Goal: Task Accomplishment & Management: Use online tool/utility

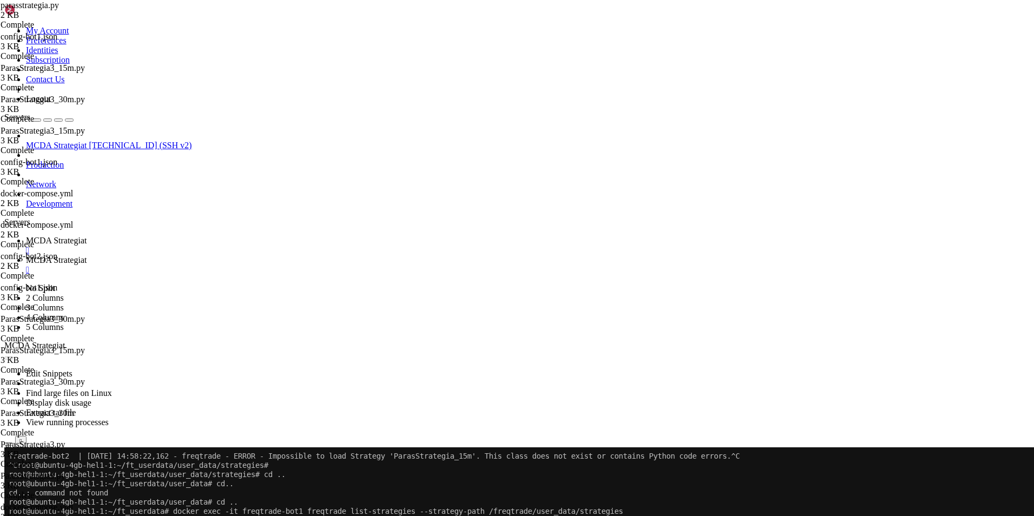
scroll to position [5, 1]
click at [48, 478] on button "Reconnect" at bounding box center [25, 483] width 43 height 11
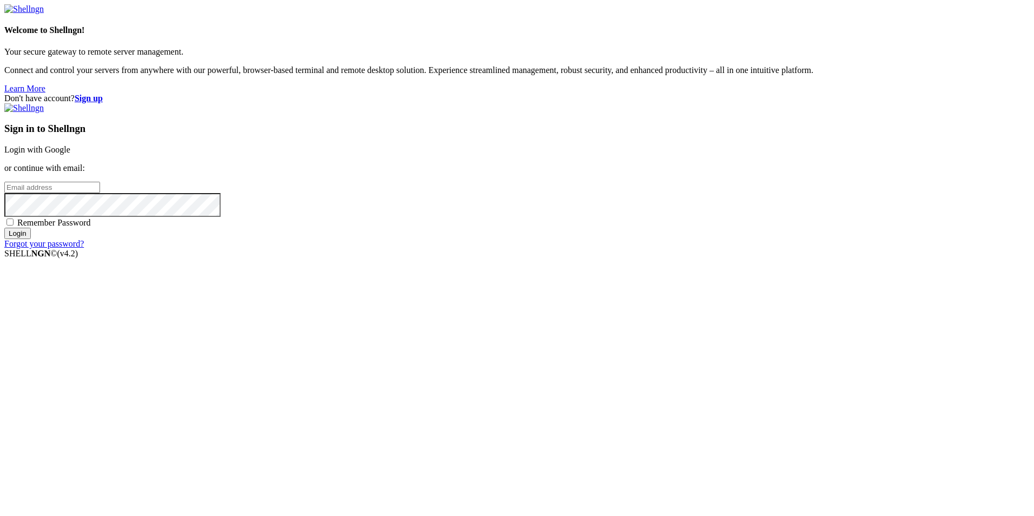
type input "root"
click at [70, 154] on link "Login with Google" at bounding box center [37, 149] width 66 height 9
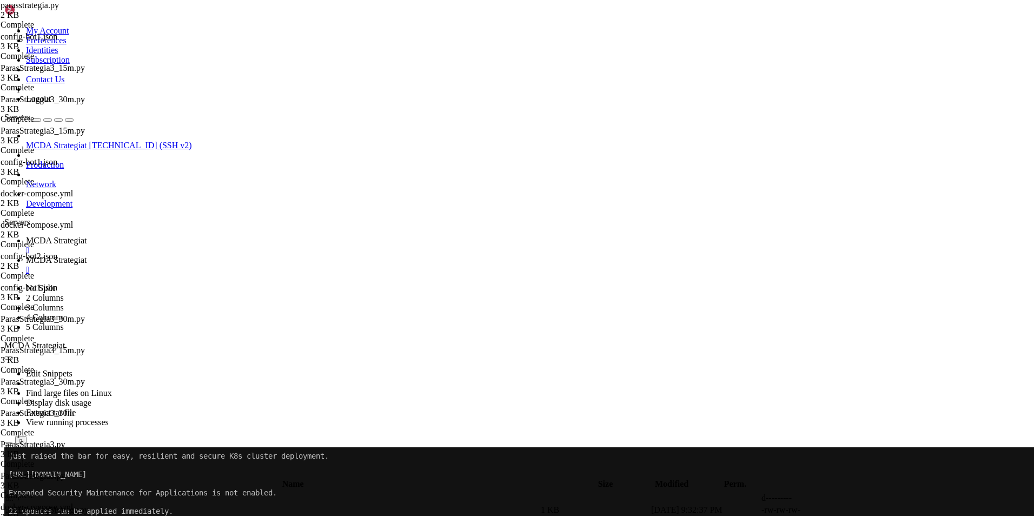
scroll to position [27129, 0]
click at [87, 255] on span "MCDA Strategiat" at bounding box center [56, 259] width 61 height 9
click at [14, 493] on span " .." at bounding box center [10, 497] width 8 height 9
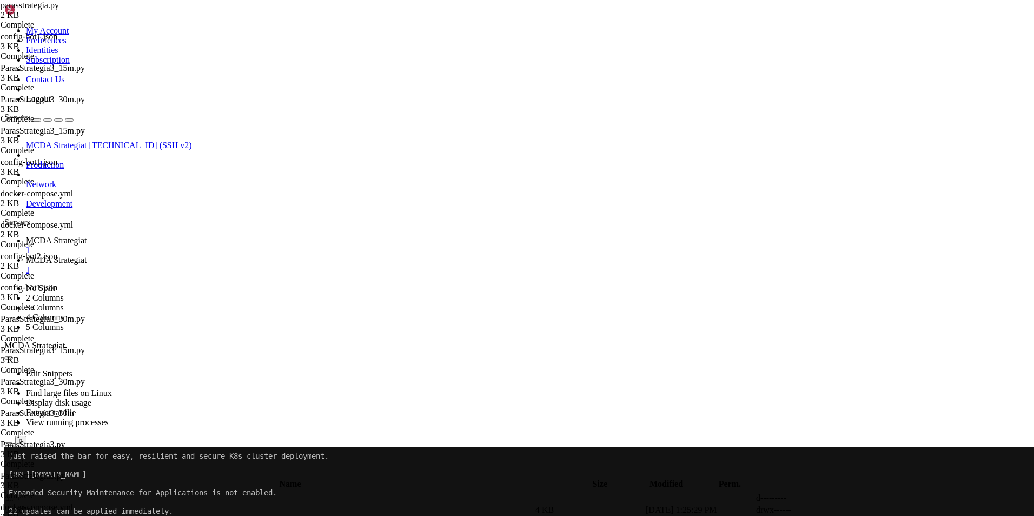
scroll to position [6, 0]
click at [87, 236] on span "MCDA Strategiat" at bounding box center [56, 240] width 61 height 9
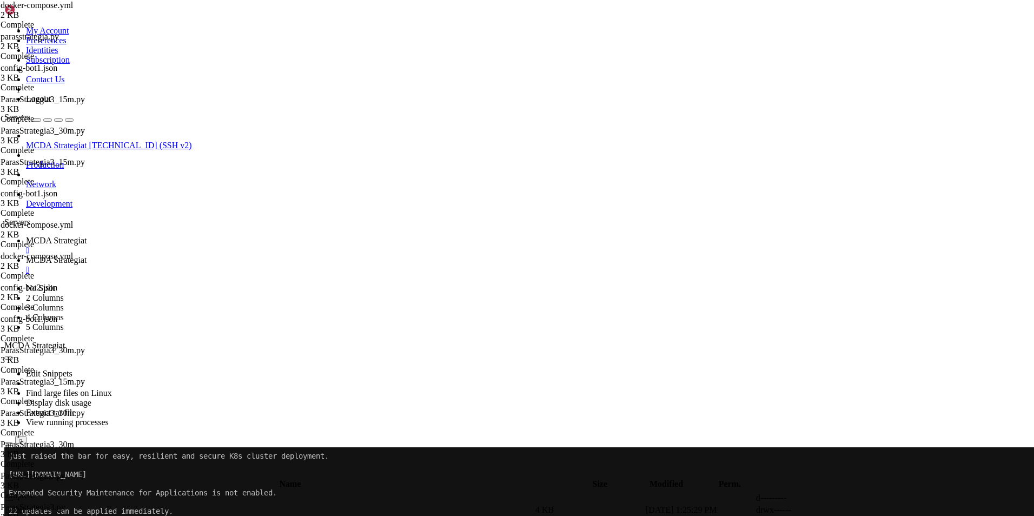
click at [87, 255] on span "MCDA Strategiat" at bounding box center [56, 259] width 61 height 9
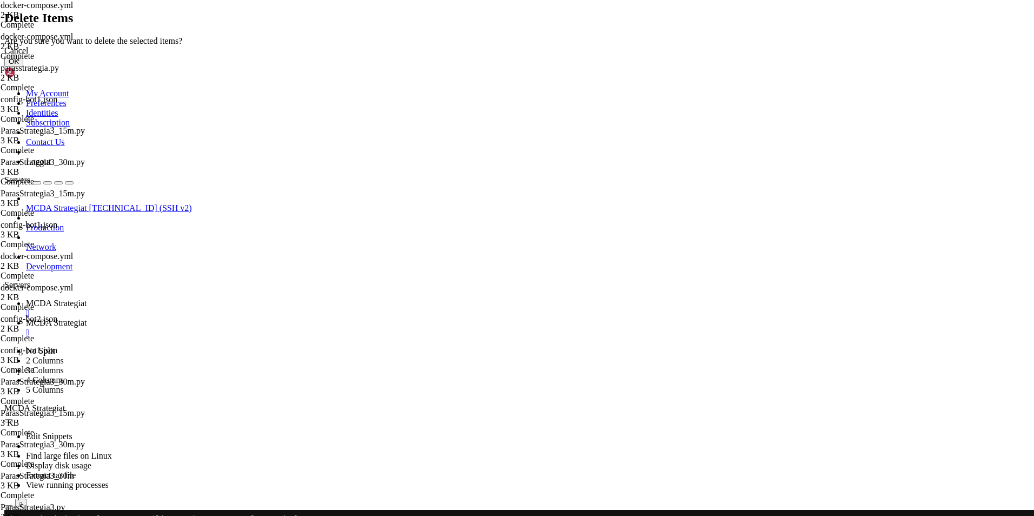
click at [23, 67] on button "OK" at bounding box center [13, 61] width 19 height 11
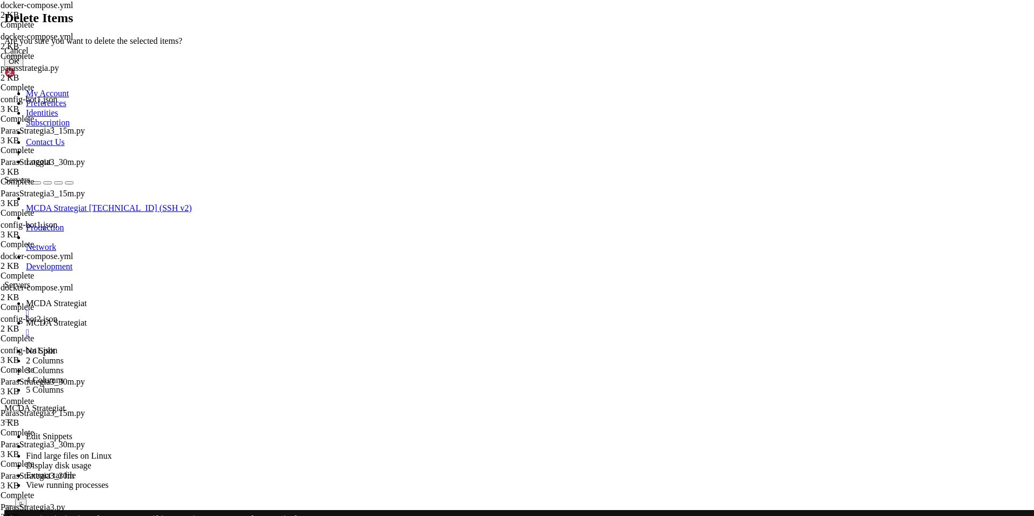
click at [23, 67] on button "OK" at bounding box center [13, 61] width 19 height 11
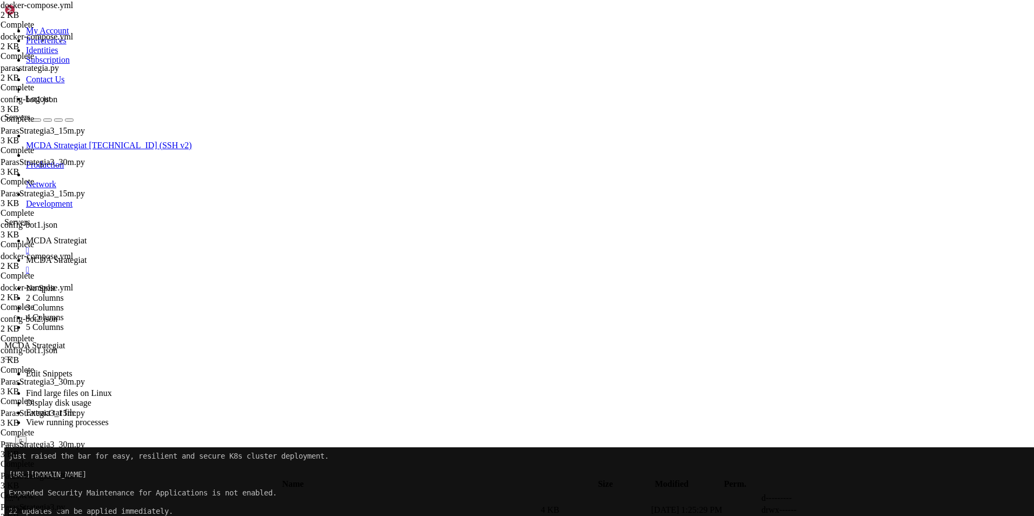
type input "/root/ft_userdata"
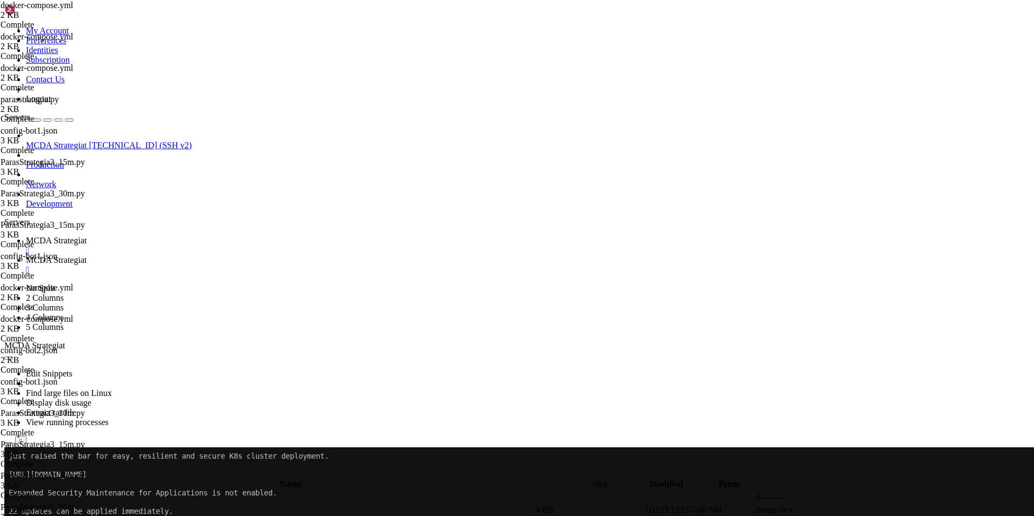
type textarea "- freqtrade-bot1"
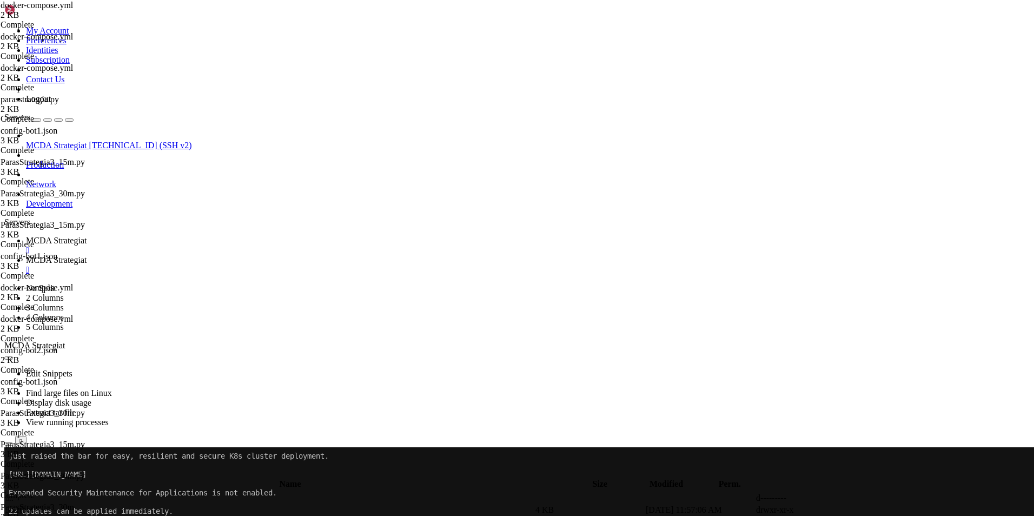
click at [87, 236] on span "MCDA Strategiat" at bounding box center [56, 240] width 61 height 9
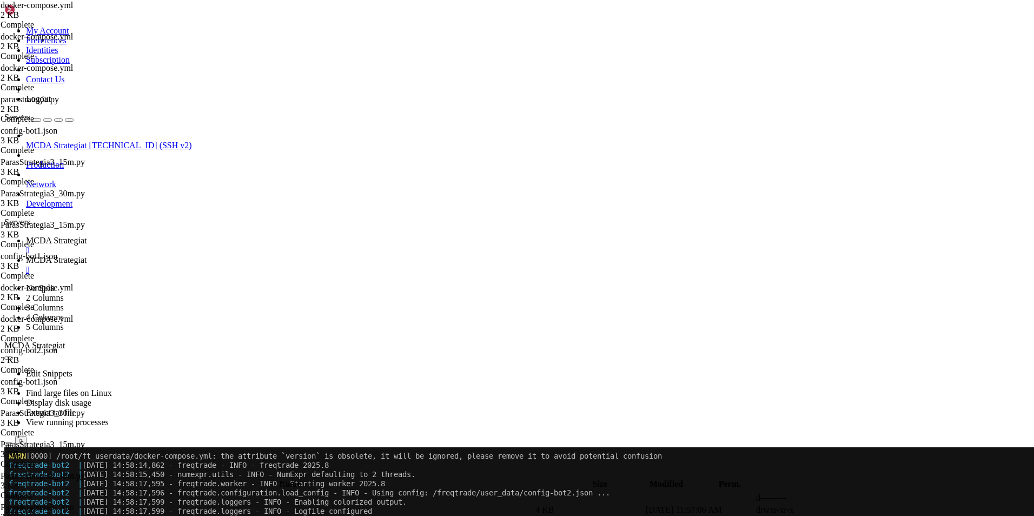
scroll to position [27727, 0]
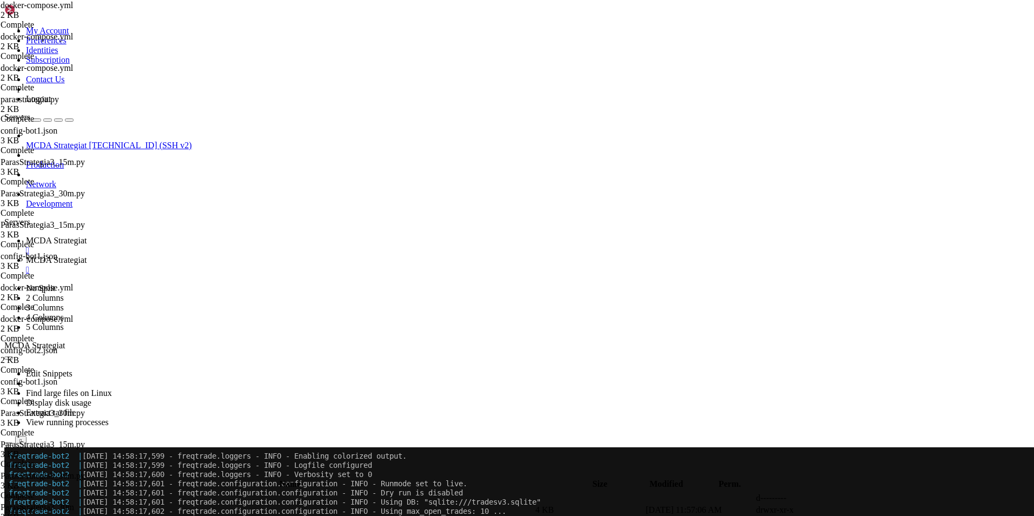
click at [87, 255] on span "MCDA Strategiat" at bounding box center [56, 259] width 61 height 9
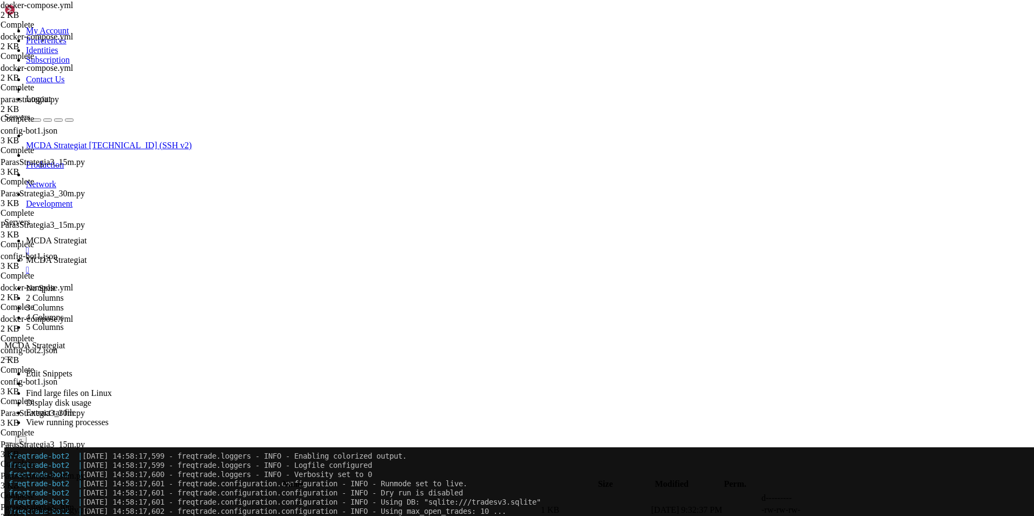
click at [87, 236] on span "MCDA Strategiat" at bounding box center [56, 240] width 61 height 9
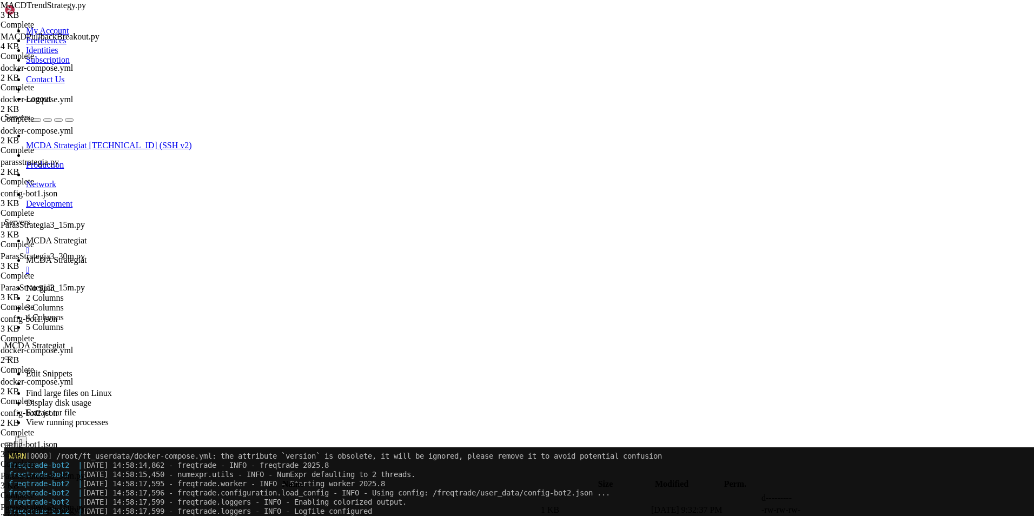
scroll to position [30231, 0]
drag, startPoint x: 101, startPoint y: 684, endPoint x: 233, endPoint y: 699, distance: 132.3
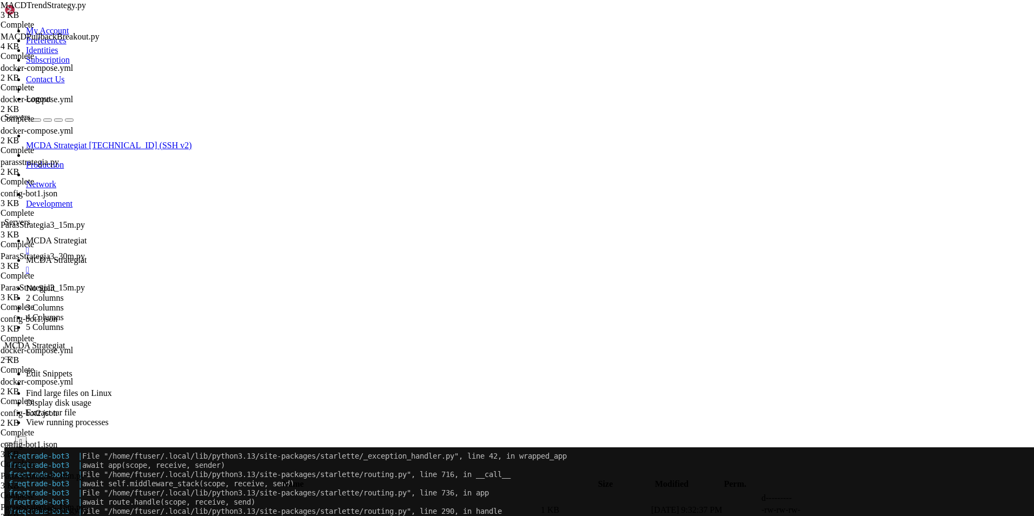
scroll to position [32231, 0]
copy div "File "/freqtrade/freqtrade/commands/trade_commands.py", line 18, in term_handle…"
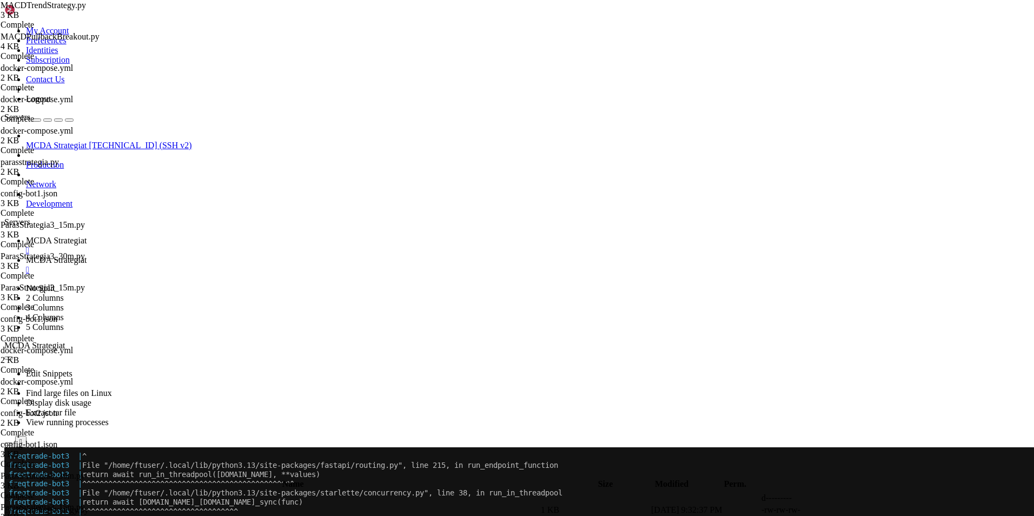
scroll to position [32719, 0]
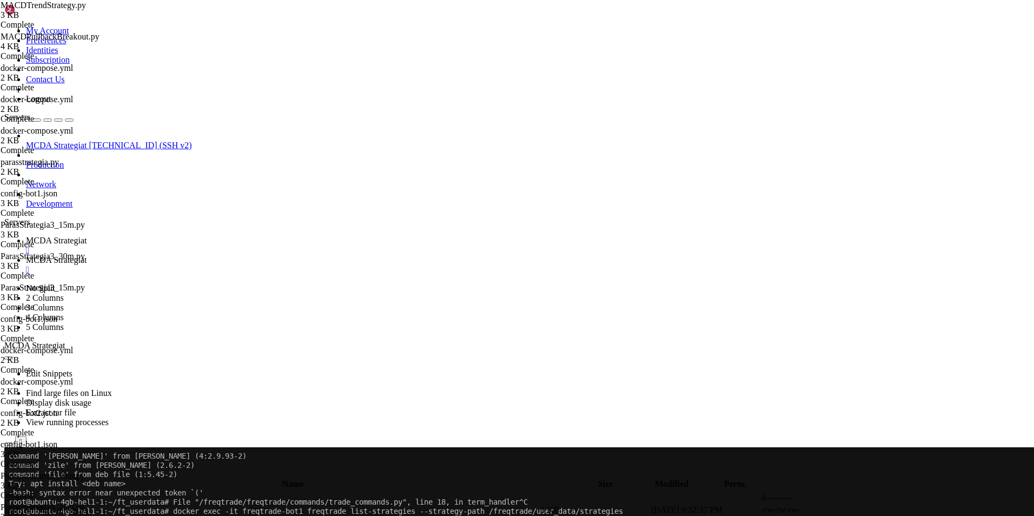
drag, startPoint x: 152, startPoint y: 675, endPoint x: 242, endPoint y: 686, distance: 91.0
drag, startPoint x: 237, startPoint y: 686, endPoint x: 123, endPoint y: 675, distance: 114.7
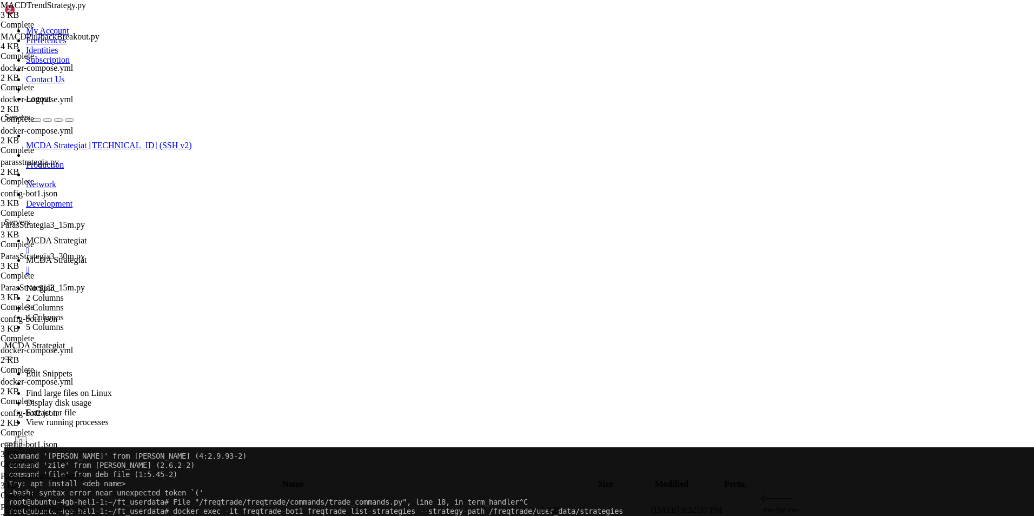
drag, startPoint x: 135, startPoint y: 786, endPoint x: 240, endPoint y: 814, distance: 108.6
click at [87, 255] on span "MCDA Strategiat" at bounding box center [56, 259] width 61 height 9
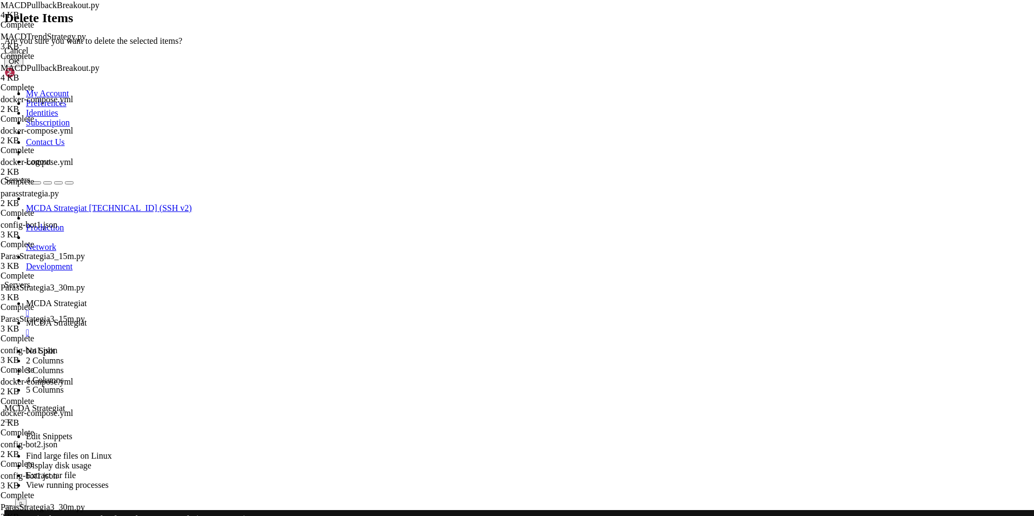
click at [23, 67] on button "OK" at bounding box center [13, 61] width 19 height 11
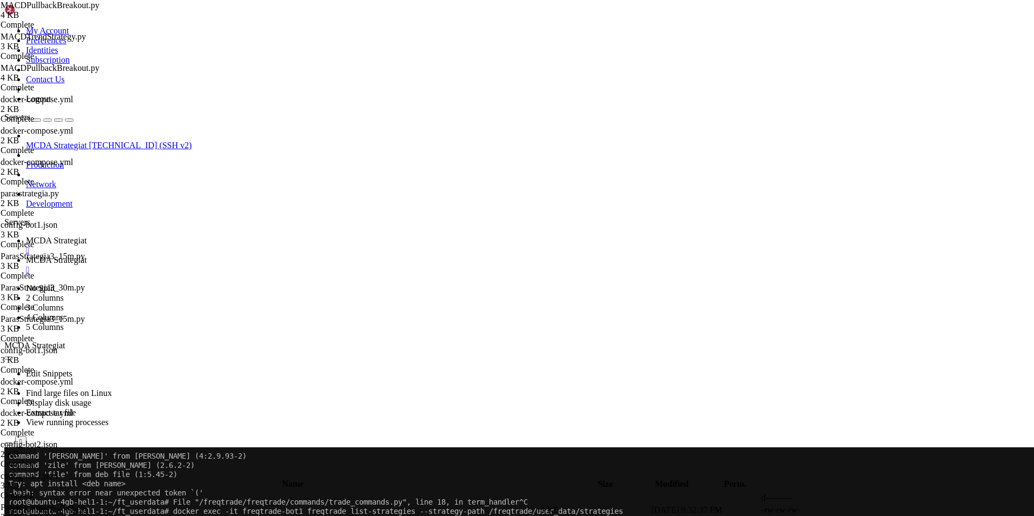
click at [204, 236] on link "MCDA Strategiat " at bounding box center [528, 245] width 1004 height 19
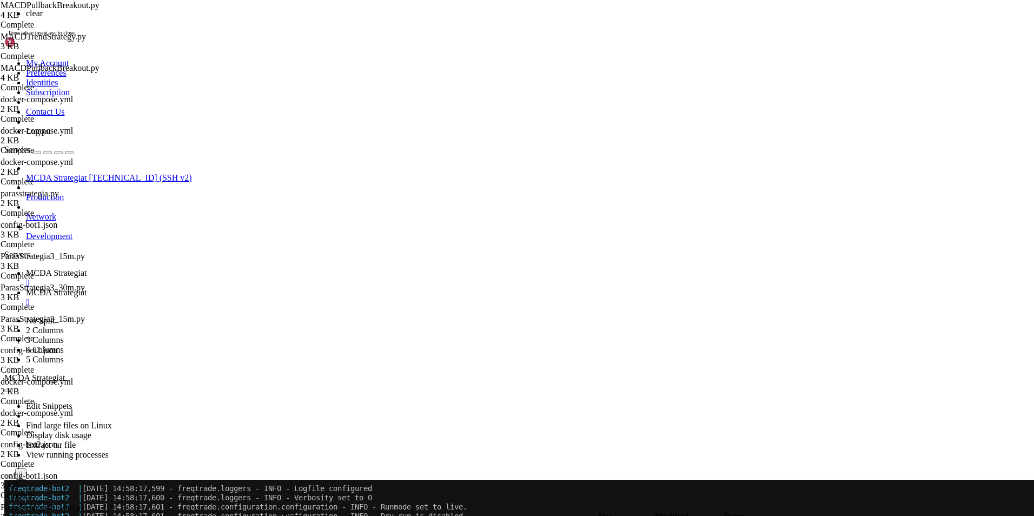
scroll to position [0, 0]
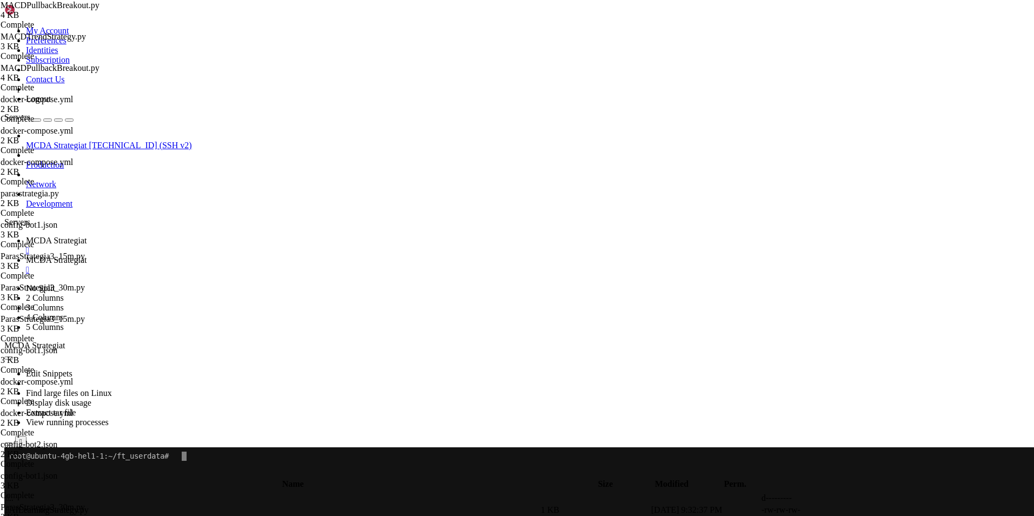
click at [87, 255] on span "MCDA Strategiat" at bounding box center [56, 259] width 61 height 9
click at [197, 236] on link "MCDA Strategiat " at bounding box center [528, 245] width 1004 height 19
click at [87, 255] on span "MCDA Strategiat" at bounding box center [56, 259] width 61 height 9
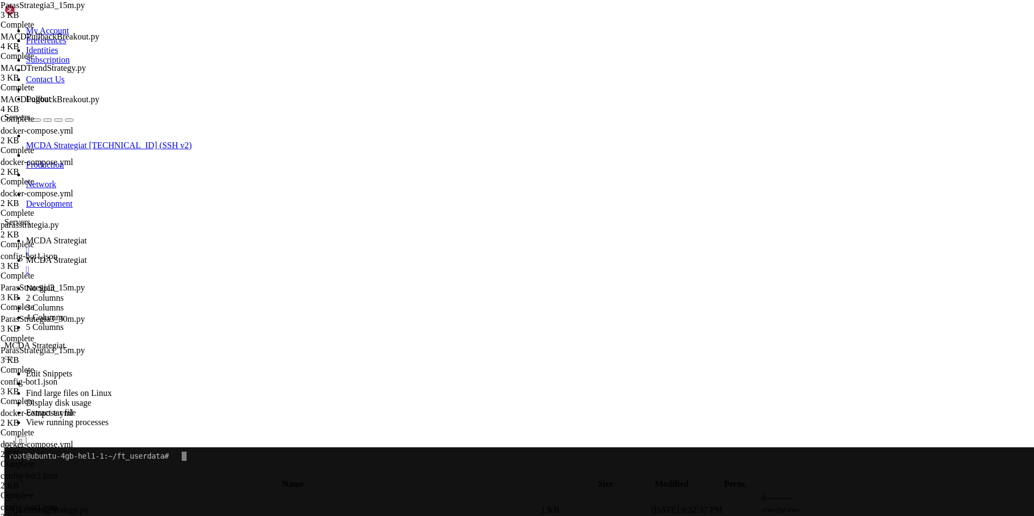
click at [14, 493] on span " .." at bounding box center [10, 497] width 8 height 9
type input "/root/ft_userdata/user_data"
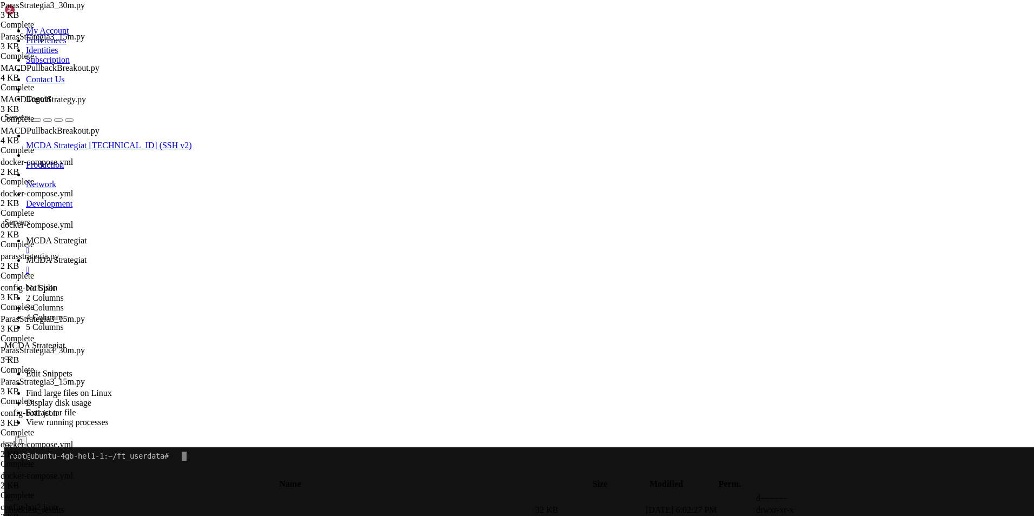
type input "s"
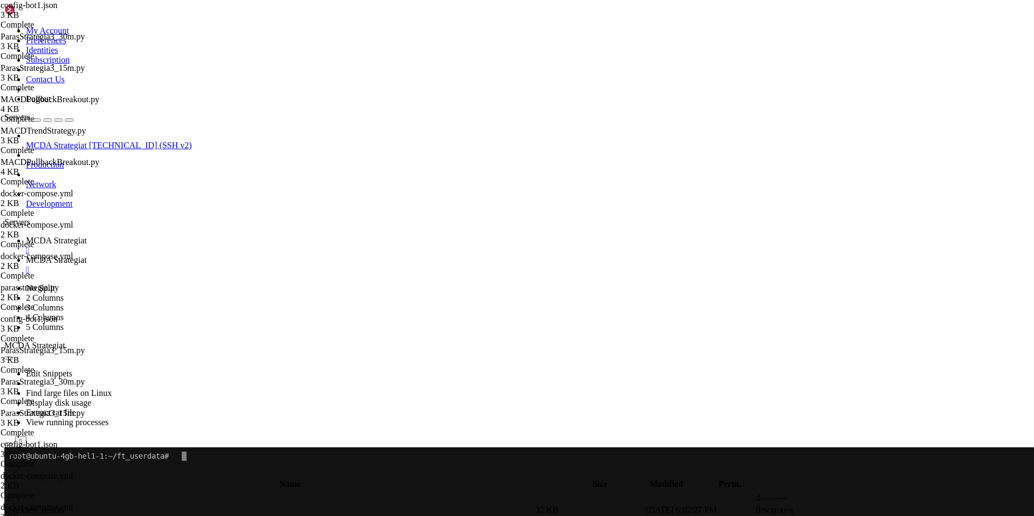
type textarea ""stake_currency": "USDC","
type textarea "{"
type input "s"
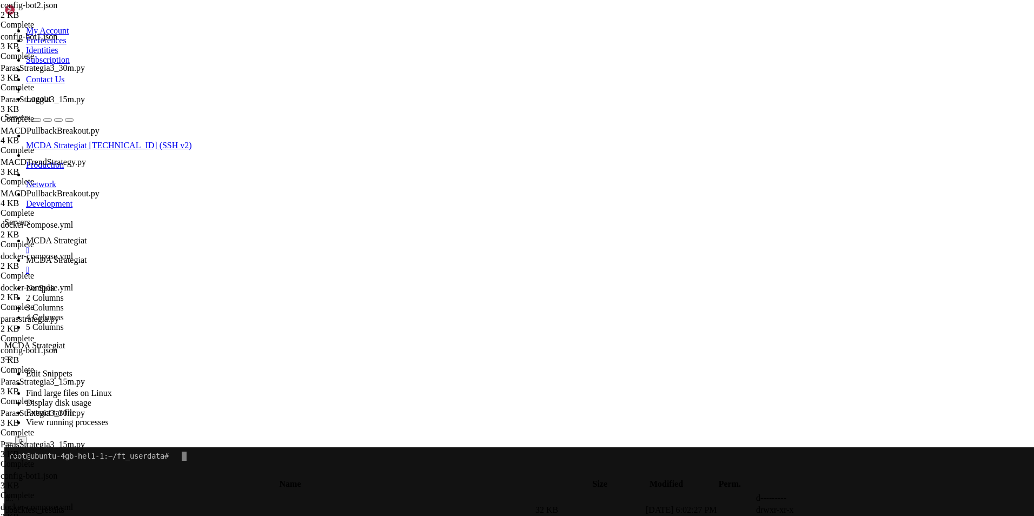
type textarea ""entry": 10,"
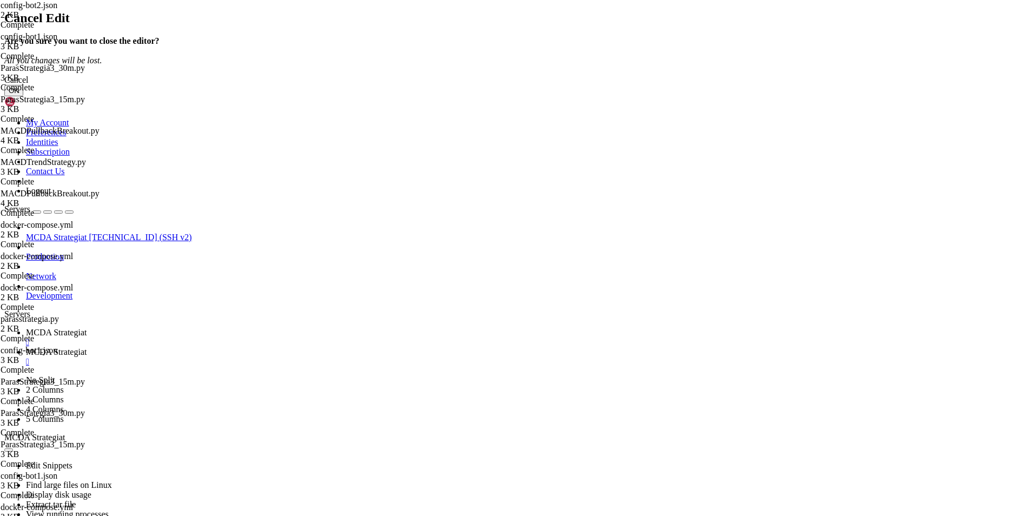
click at [4, 36] on icon at bounding box center [4, 36] width 0 height 0
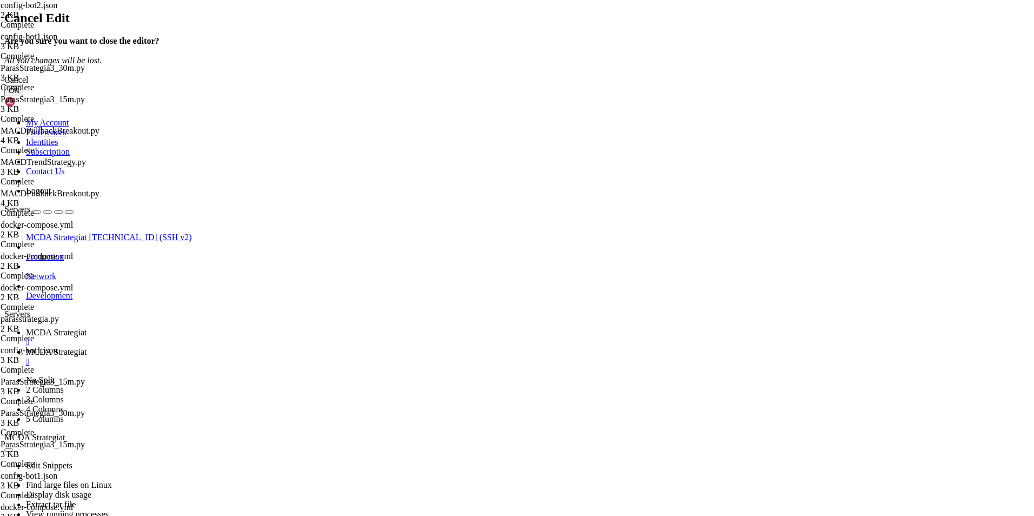
click at [23, 96] on button "OK" at bounding box center [13, 90] width 19 height 11
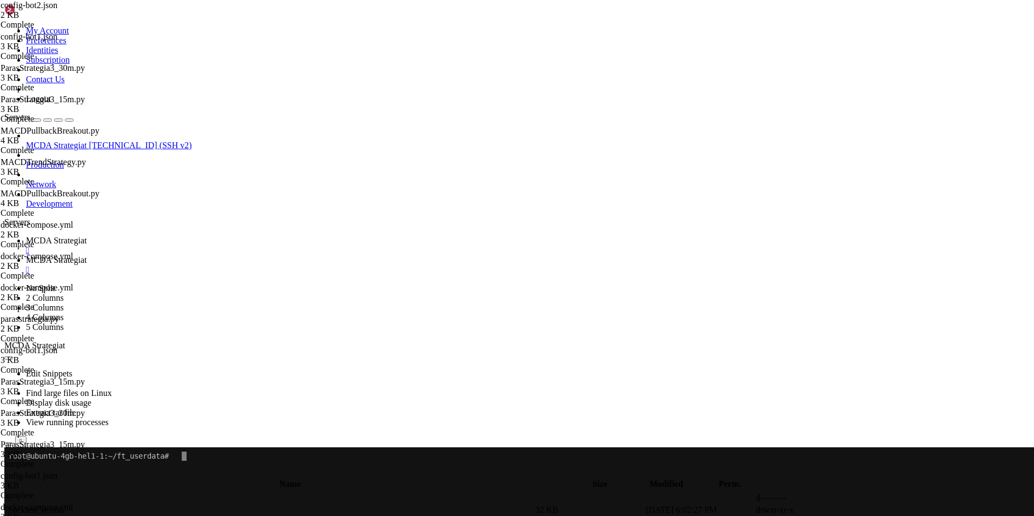
click at [87, 236] on span "MCDA Strategiat" at bounding box center [56, 240] width 61 height 9
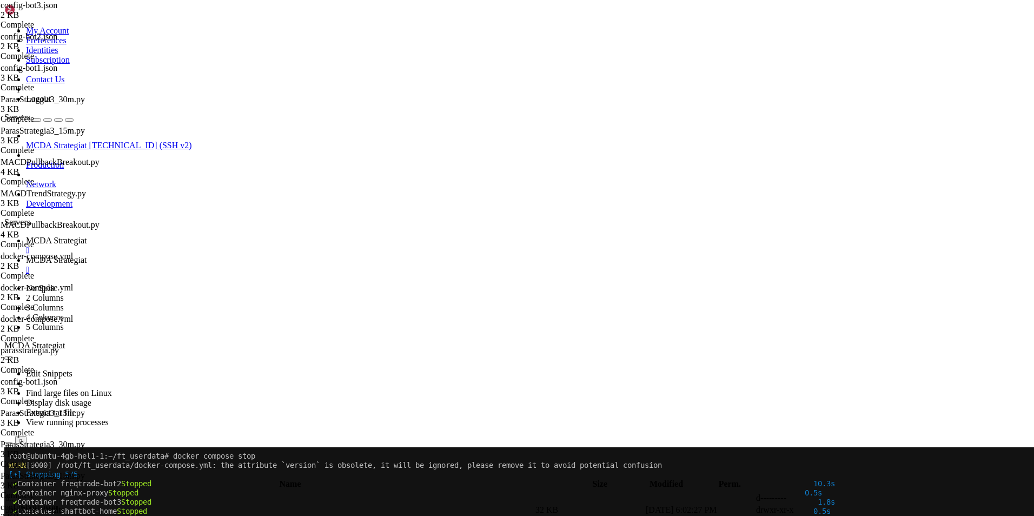
drag, startPoint x: 843, startPoint y: 622, endPoint x: 845, endPoint y: 642, distance: 20.1
drag, startPoint x: 78, startPoint y: 657, endPoint x: 195, endPoint y: 658, distance: 116.8
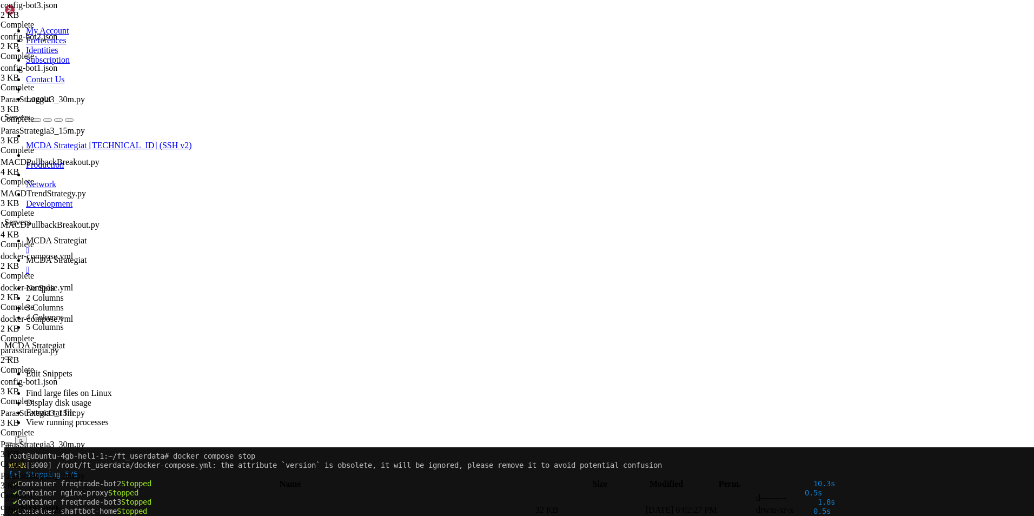
click at [282, 255] on link "MCDA Strategiat " at bounding box center [528, 264] width 1004 height 19
click at [87, 236] on span "MCDA Strategiat" at bounding box center [56, 240] width 61 height 9
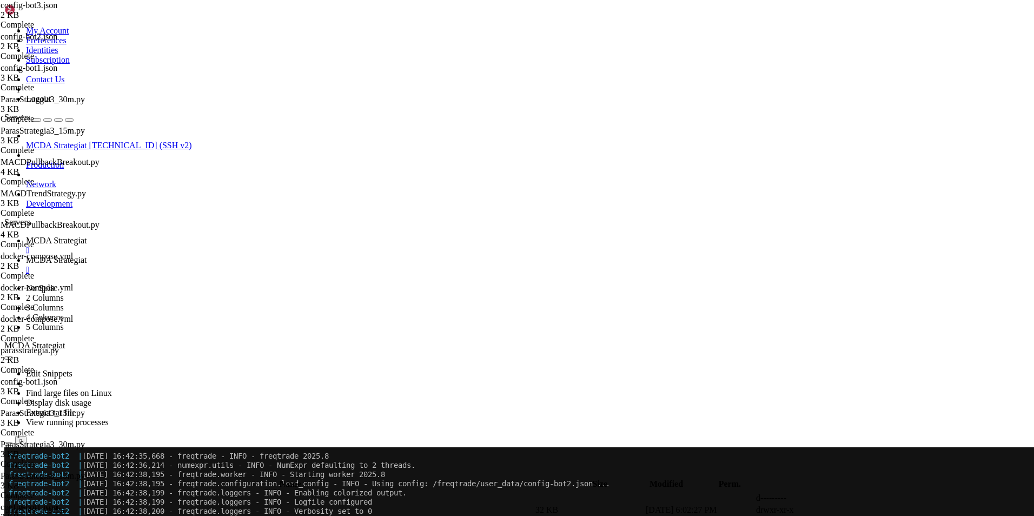
scroll to position [533, 0]
copy span "freqtradeorg/freqtrade:sta"
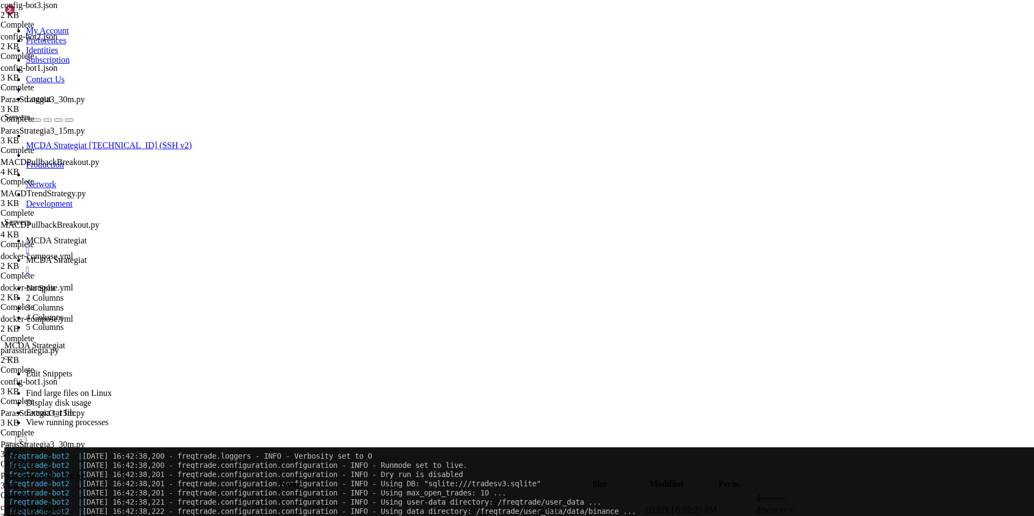
scroll to position [579, 0]
click at [87, 255] on span "MCDA Strategiat" at bounding box center [56, 259] width 61 height 9
type input "/root/ft_userdata/user_data/strategies"
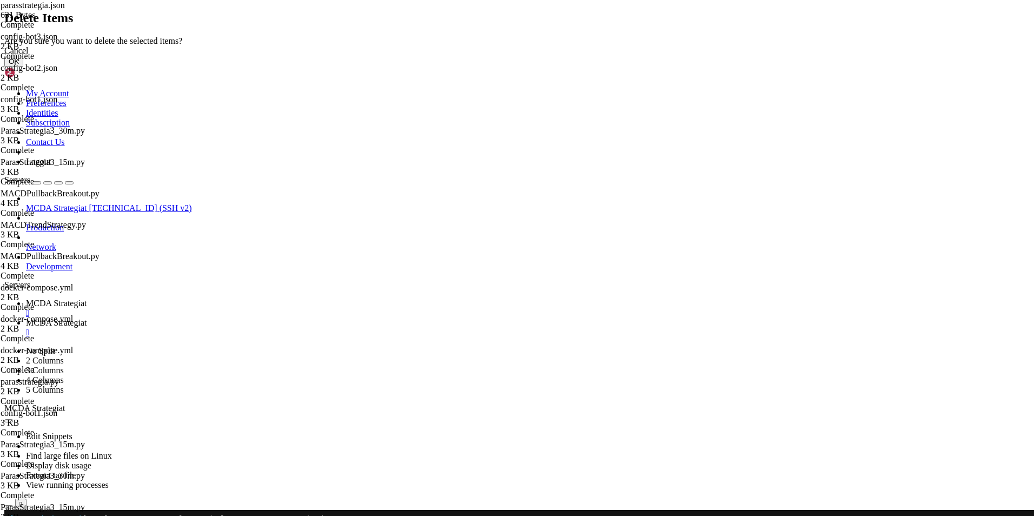
click at [23, 67] on button "OK" at bounding box center [13, 61] width 19 height 11
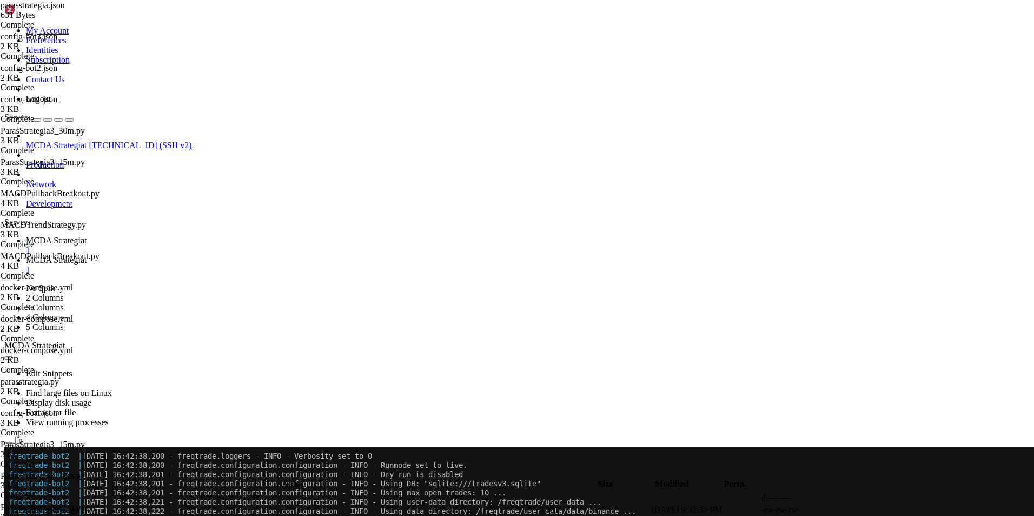
click at [872, 515] on icon at bounding box center [872, 522] width 0 height 0
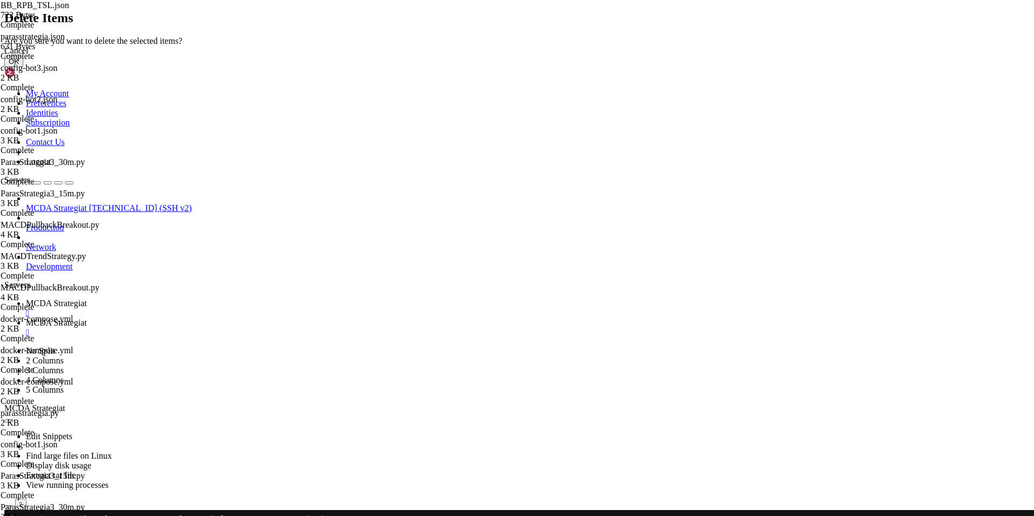
click at [23, 67] on button "OK" at bounding box center [13, 61] width 19 height 11
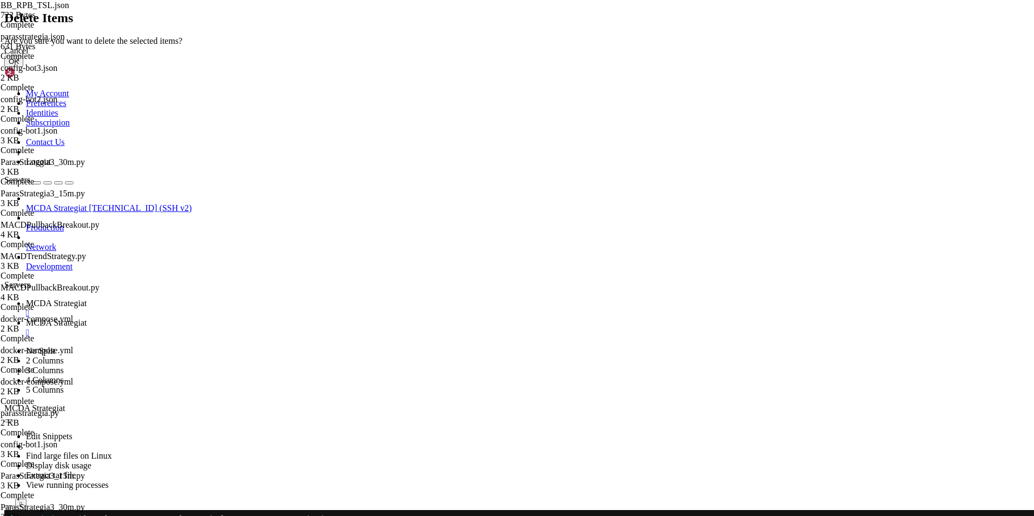
click at [23, 67] on button "OK" at bounding box center [13, 61] width 19 height 11
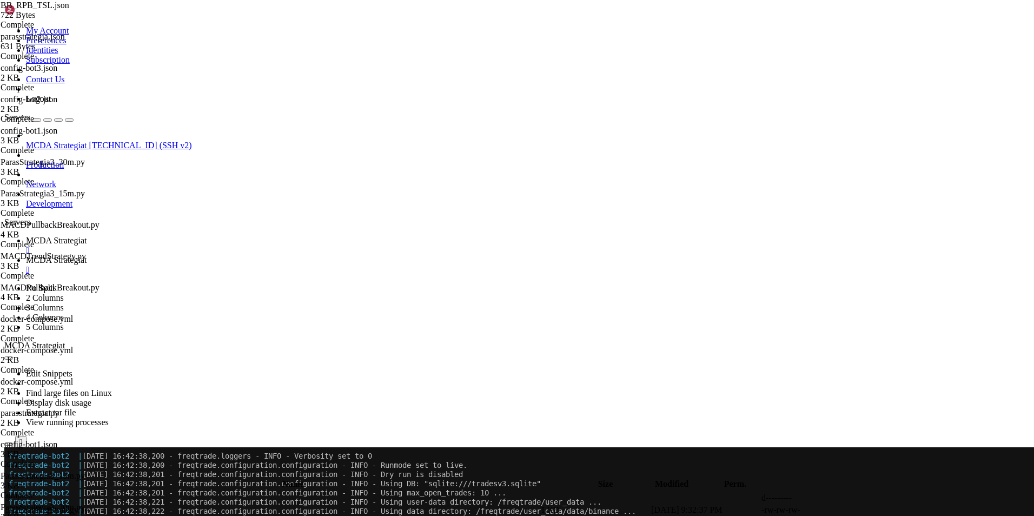
click at [87, 236] on span "MCDA Strategiat" at bounding box center [56, 240] width 61 height 9
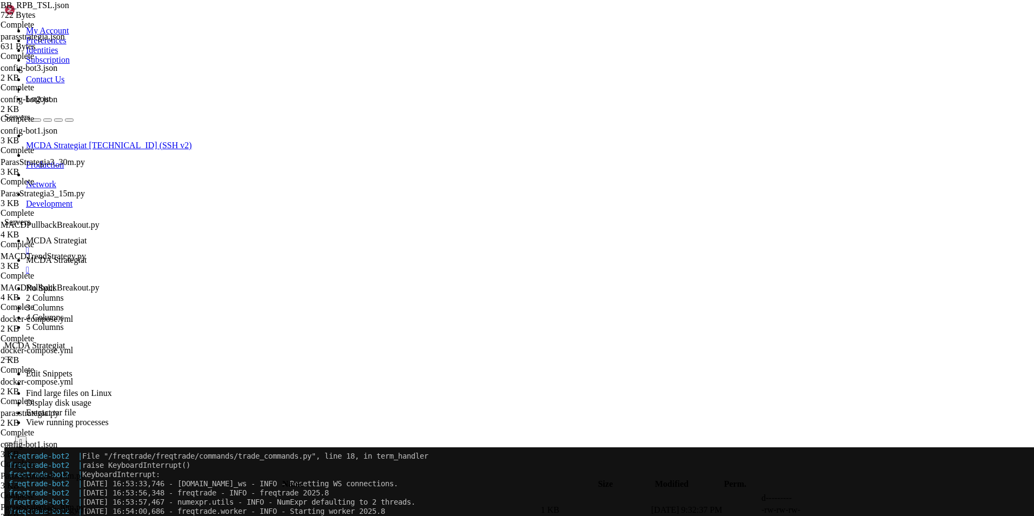
scroll to position [1673, 0]
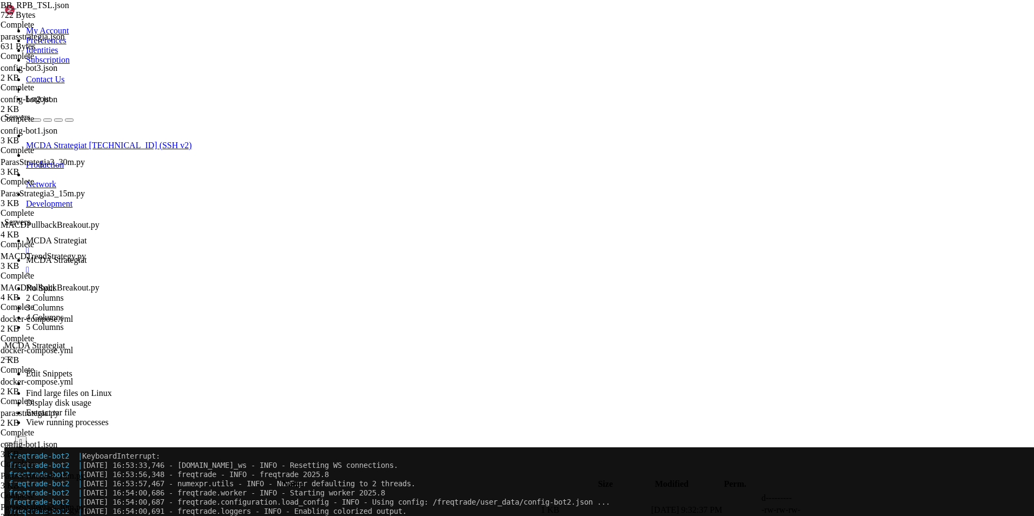
click at [87, 255] on span "MCDA Strategiat" at bounding box center [56, 259] width 61 height 9
type textarea "class ParasStrategia15m(IStrategy):"
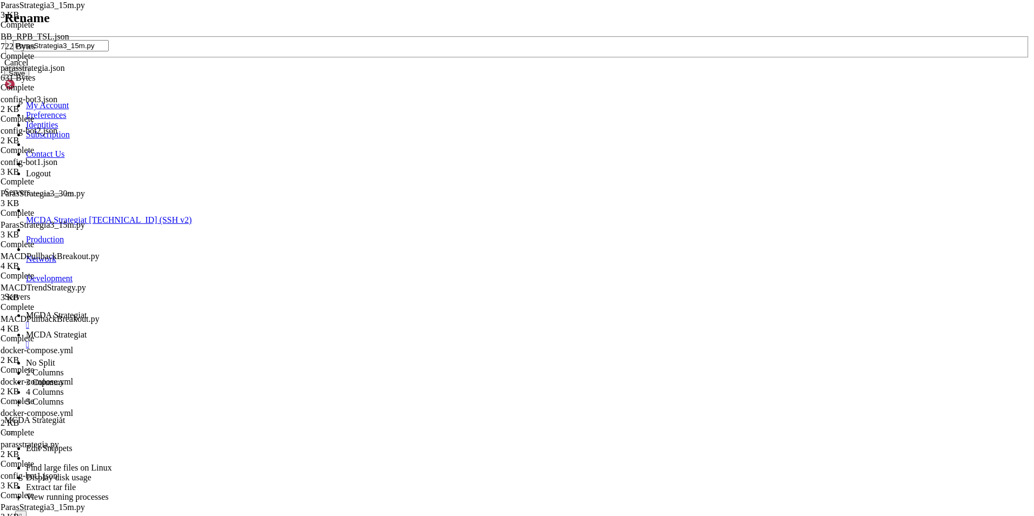
click at [109, 51] on input "ParasStrategia3_15m.py" at bounding box center [61, 45] width 96 height 11
type input "ParasStrategia15m.py"
click at [29, 79] on button "Save" at bounding box center [16, 73] width 25 height 11
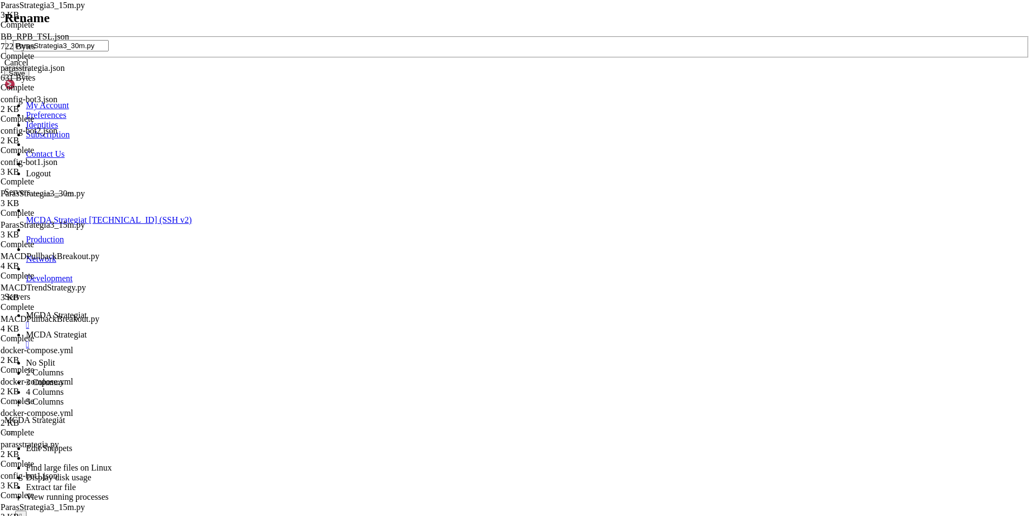
click at [109, 51] on input "ParasStrategia3_30m.py" at bounding box center [61, 45] width 96 height 11
type input "ParasStrategia30m.py"
click at [29, 79] on button "Save" at bounding box center [16, 73] width 25 height 11
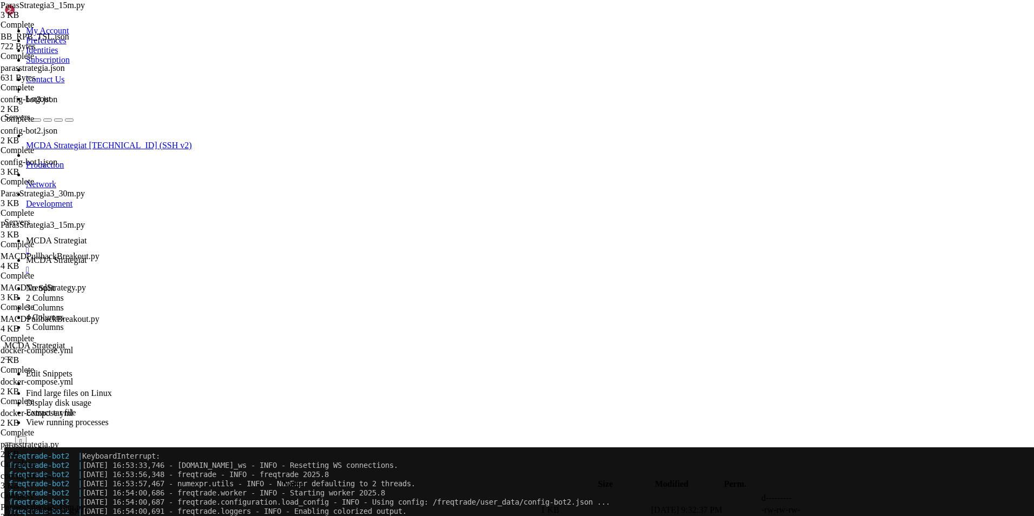
type textarea "class ParasStrategia30m(IStrategy):"
click at [87, 236] on span "MCDA Strategiat" at bounding box center [56, 240] width 61 height 9
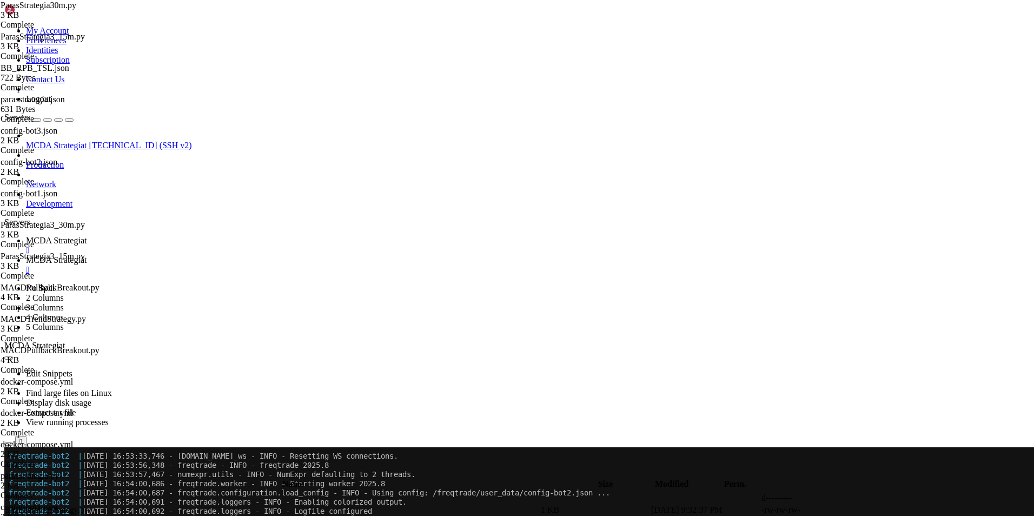
scroll to position [1692, 0]
click at [87, 255] on span "MCDA Strategiat" at bounding box center [56, 259] width 61 height 9
click at [172, 493] on td " .." at bounding box center [272, 498] width 534 height 11
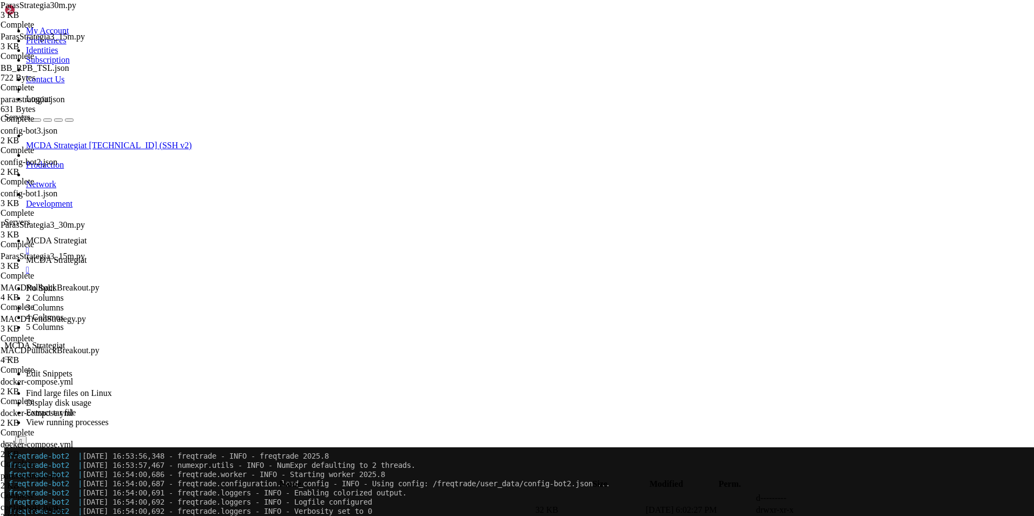
click at [14, 493] on span " .." at bounding box center [10, 497] width 8 height 9
type input "/root/ft_userdata"
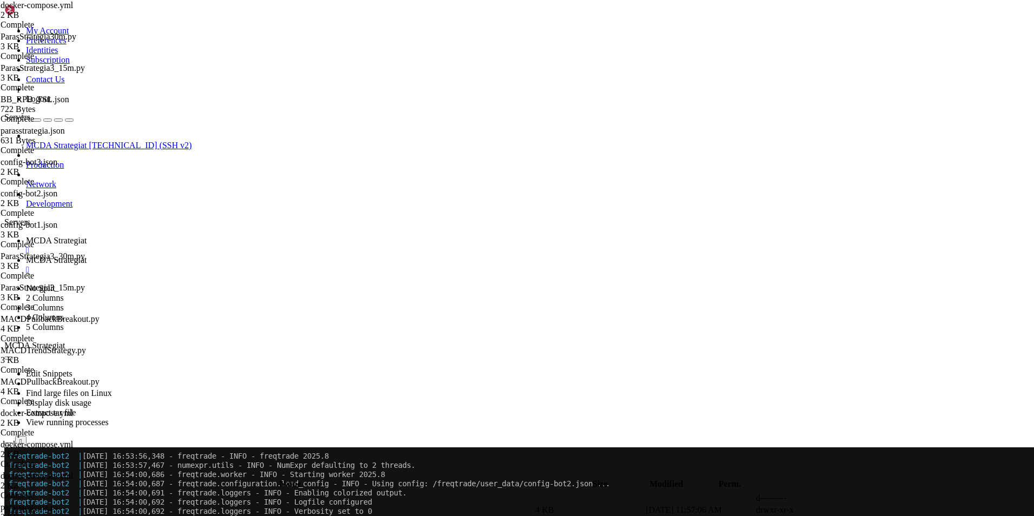
type textarea "- freqtrade-bot1"
type textarea "freqtrade-bot2:"
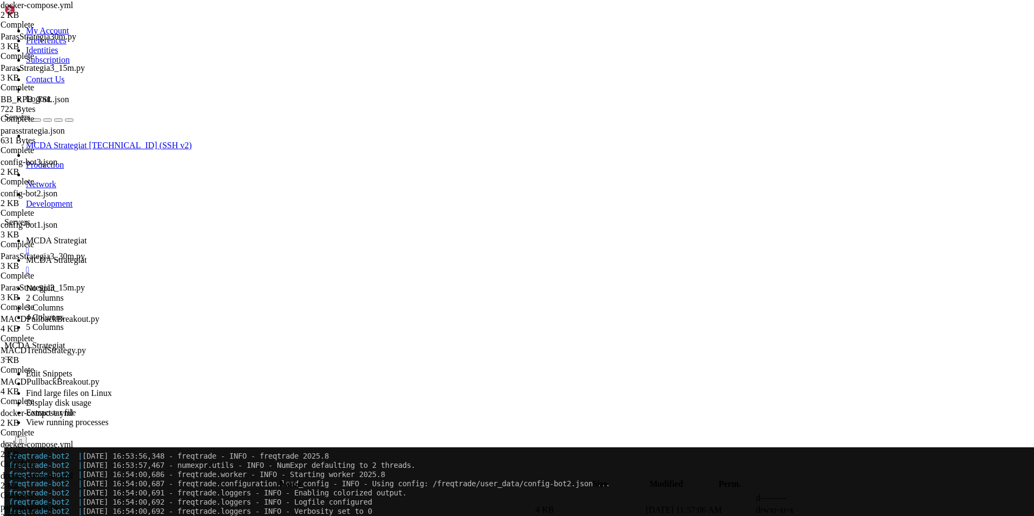
type textarea "- freqtrade-bot1"
type textarea "--strategy ParasStrategia15m"
click at [87, 236] on span "MCDA Strategiat" at bounding box center [56, 240] width 61 height 9
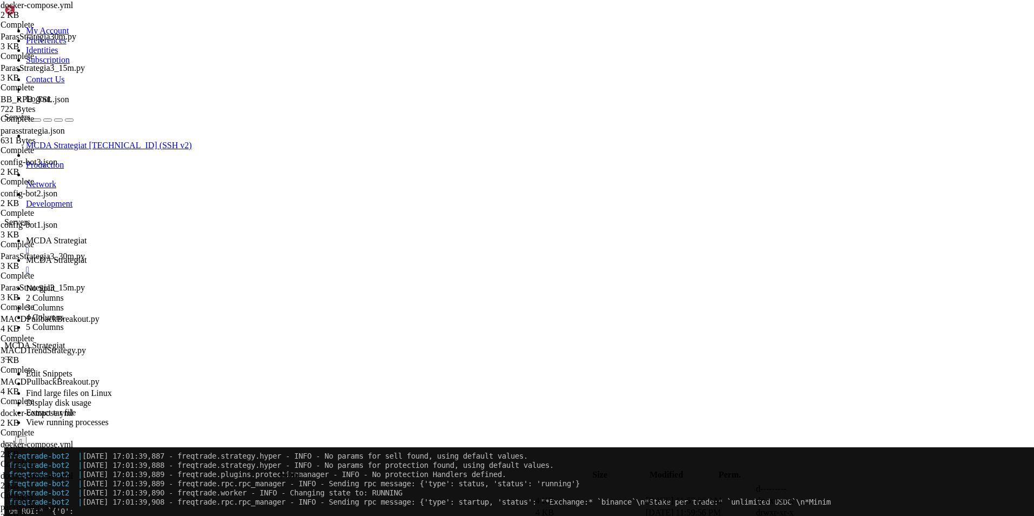
scroll to position [4698, 0]
